Goal: Find specific page/section: Find specific page/section

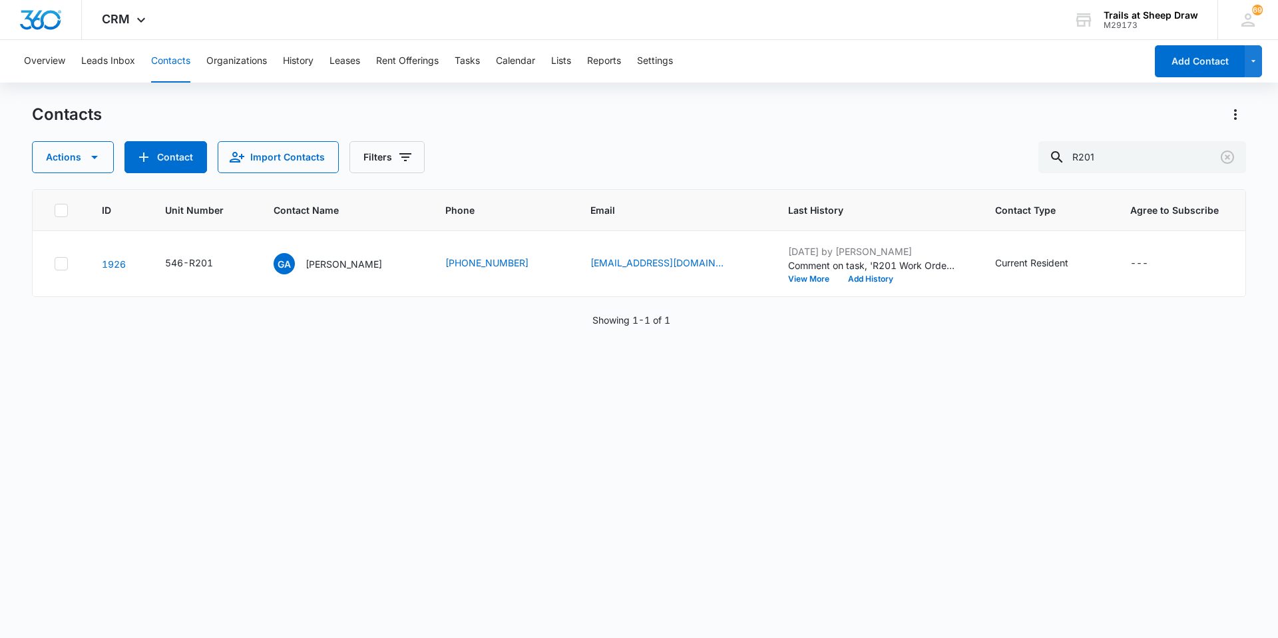
drag, startPoint x: 1121, startPoint y: 155, endPoint x: 1009, endPoint y: 171, distance: 113.6
click at [1009, 171] on div "Actions Contact Import Contacts Filters R201" at bounding box center [639, 157] width 1214 height 32
type input "S203"
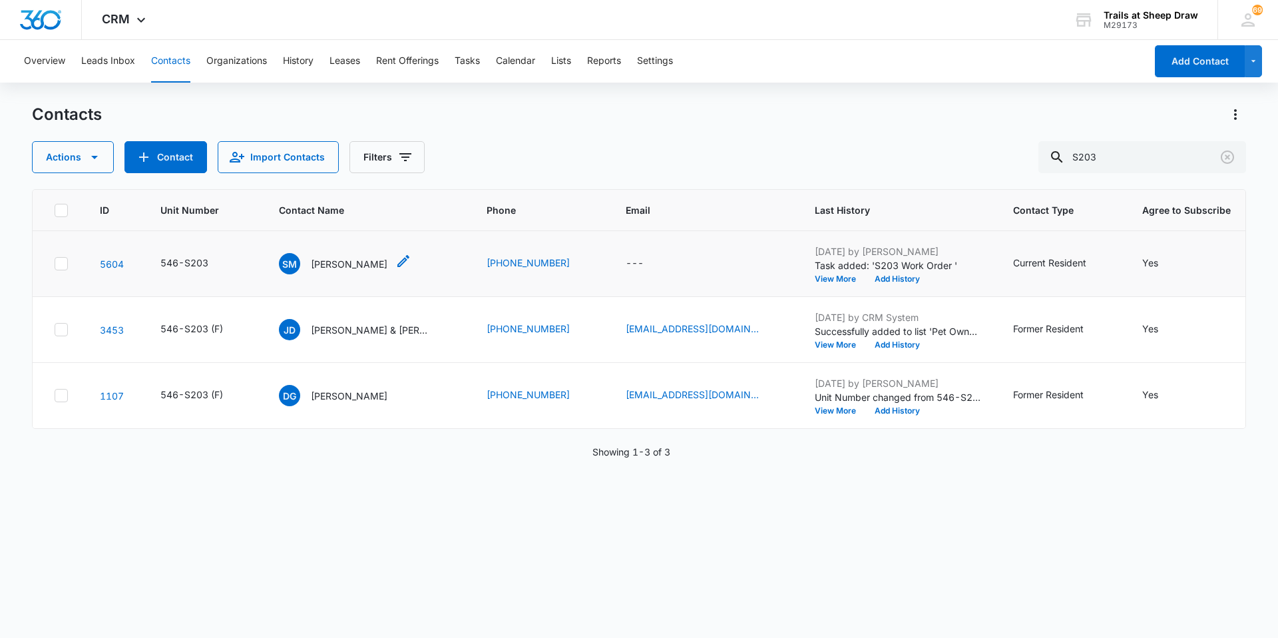
click at [348, 262] on p "[PERSON_NAME]" at bounding box center [349, 264] width 77 height 14
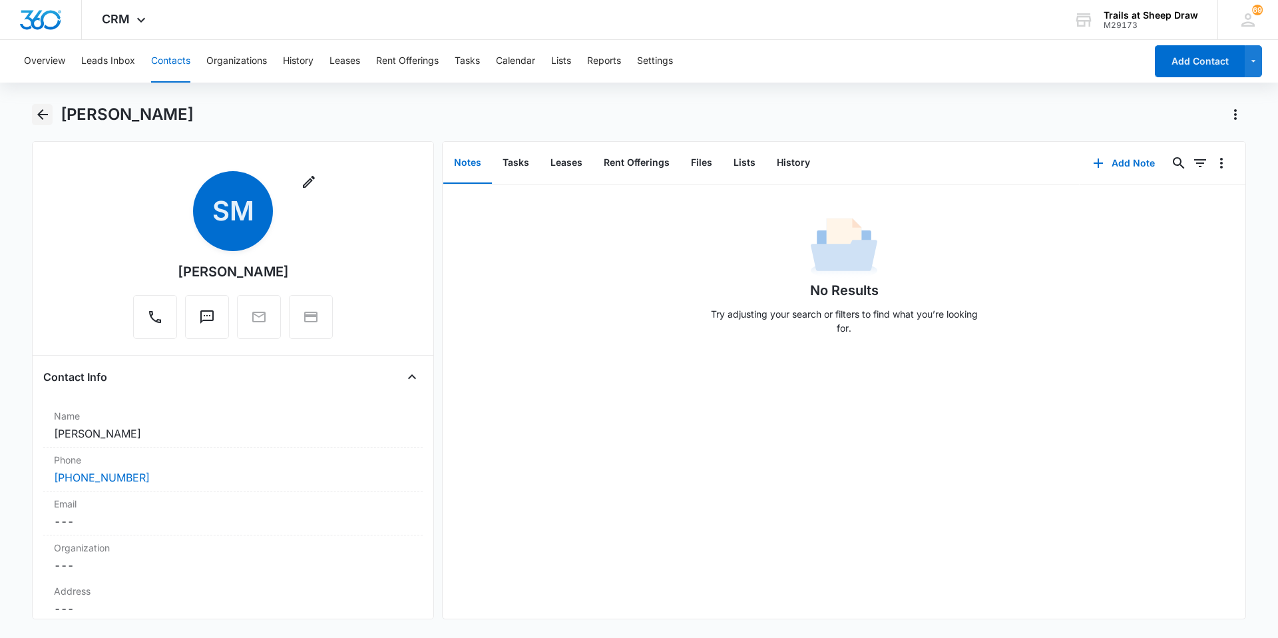
click at [35, 115] on icon "Back" at bounding box center [43, 115] width 16 height 16
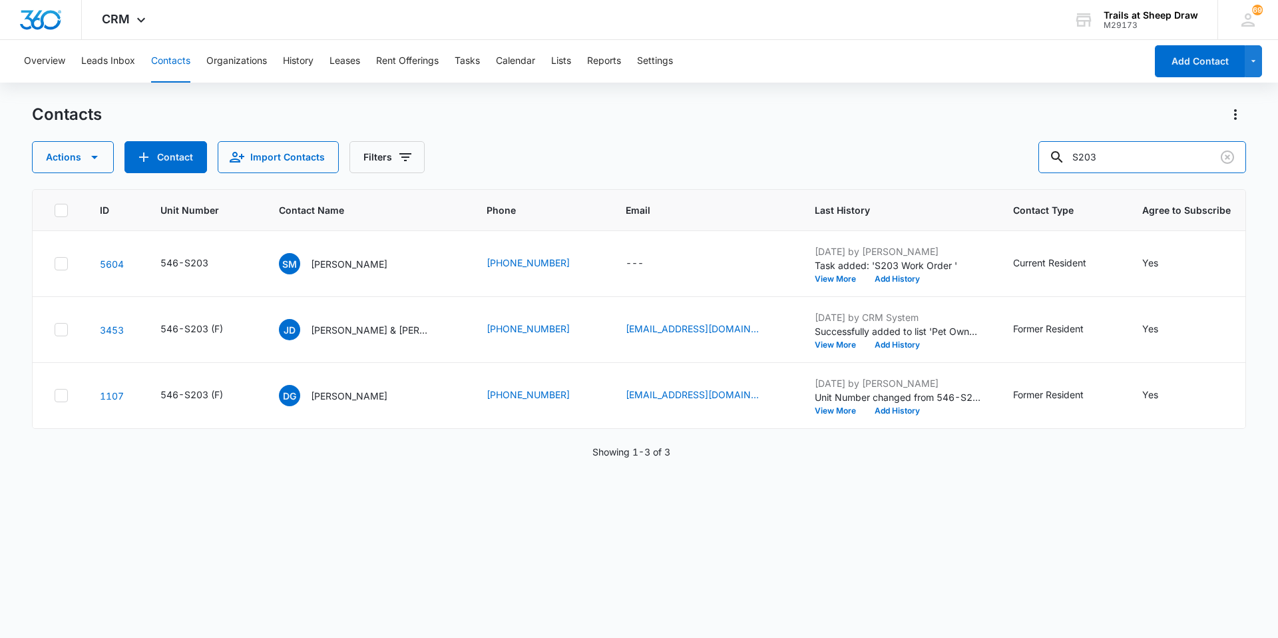
drag, startPoint x: 1123, startPoint y: 154, endPoint x: 1020, endPoint y: 178, distance: 105.8
click at [1020, 178] on div "Contacts Actions Contact Import Contacts Filters S203 ID Unit Number Contact Na…" at bounding box center [639, 370] width 1214 height 533
type input "M105"
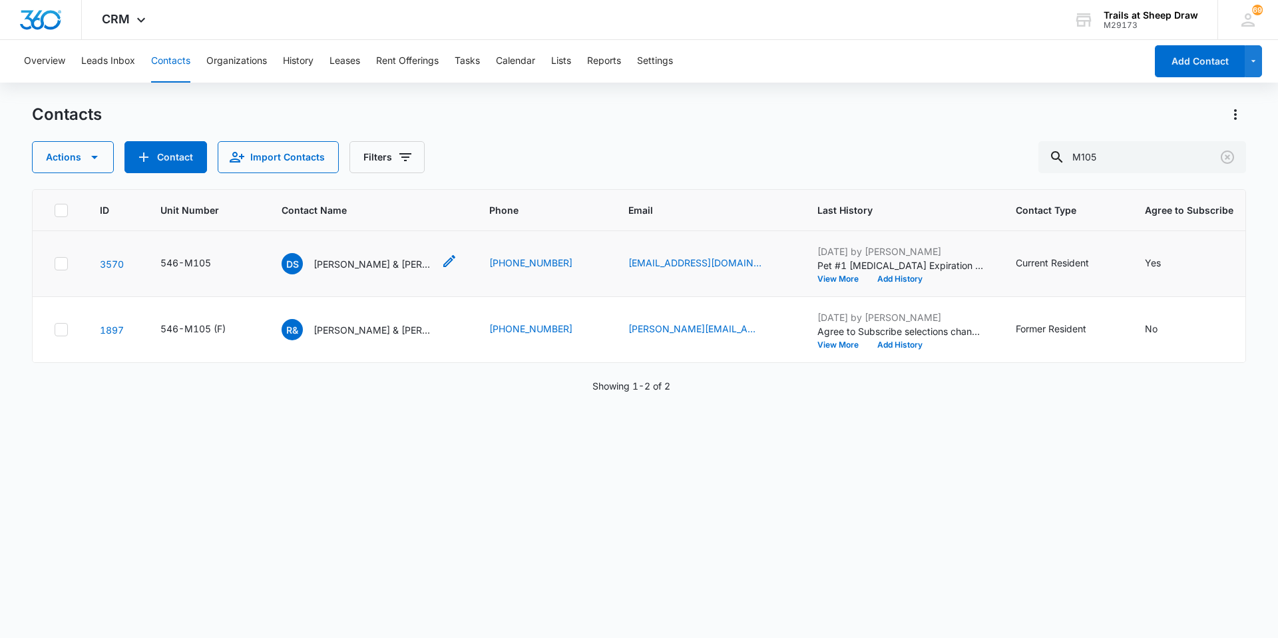
click at [361, 259] on p "[PERSON_NAME] & [PERSON_NAME]" at bounding box center [374, 264] width 120 height 14
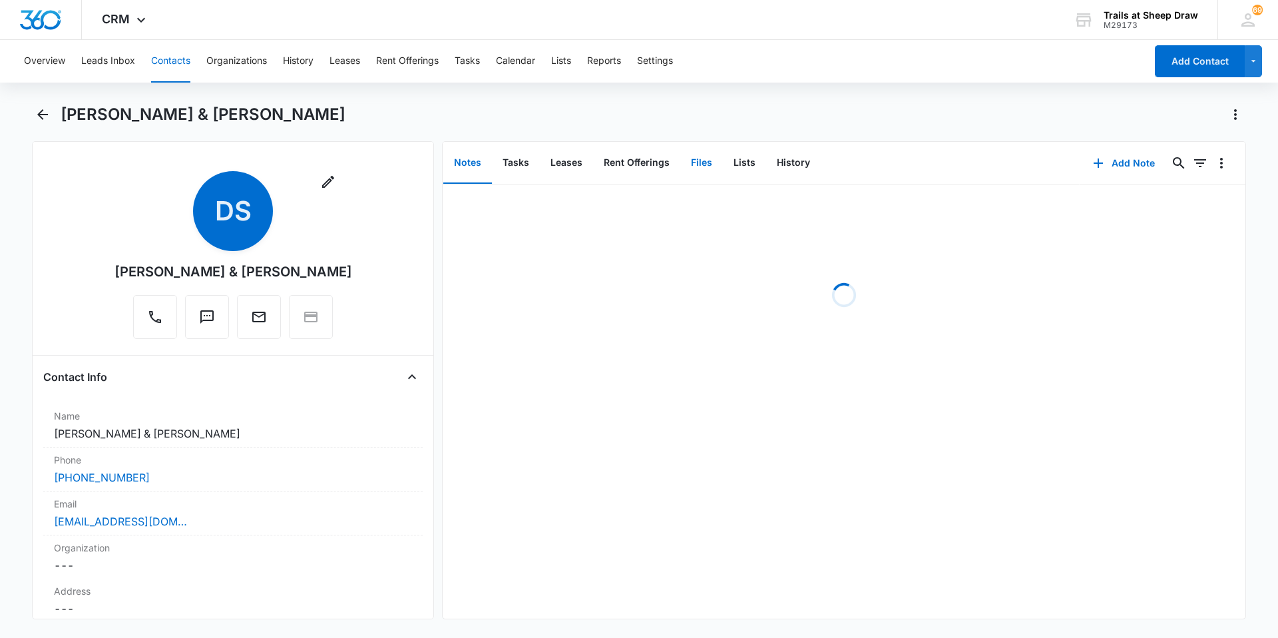
click at [689, 165] on button "Files" at bounding box center [701, 162] width 43 height 41
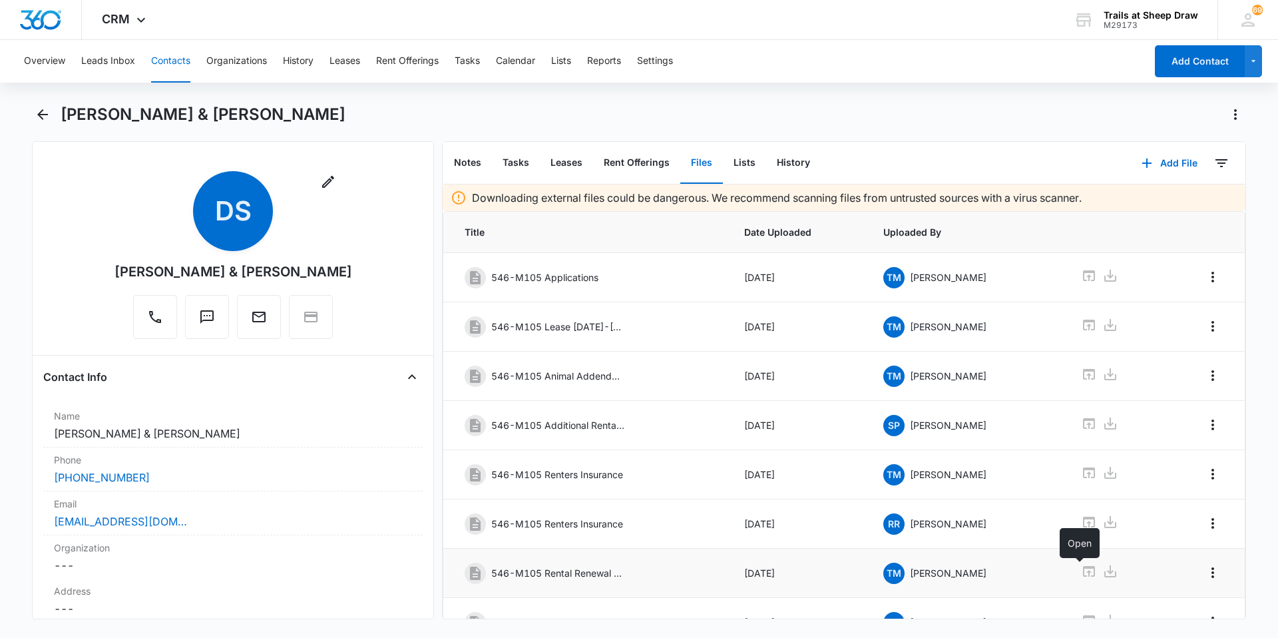
click at [1083, 567] on icon at bounding box center [1089, 571] width 12 height 11
